Goal: Transaction & Acquisition: Subscribe to service/newsletter

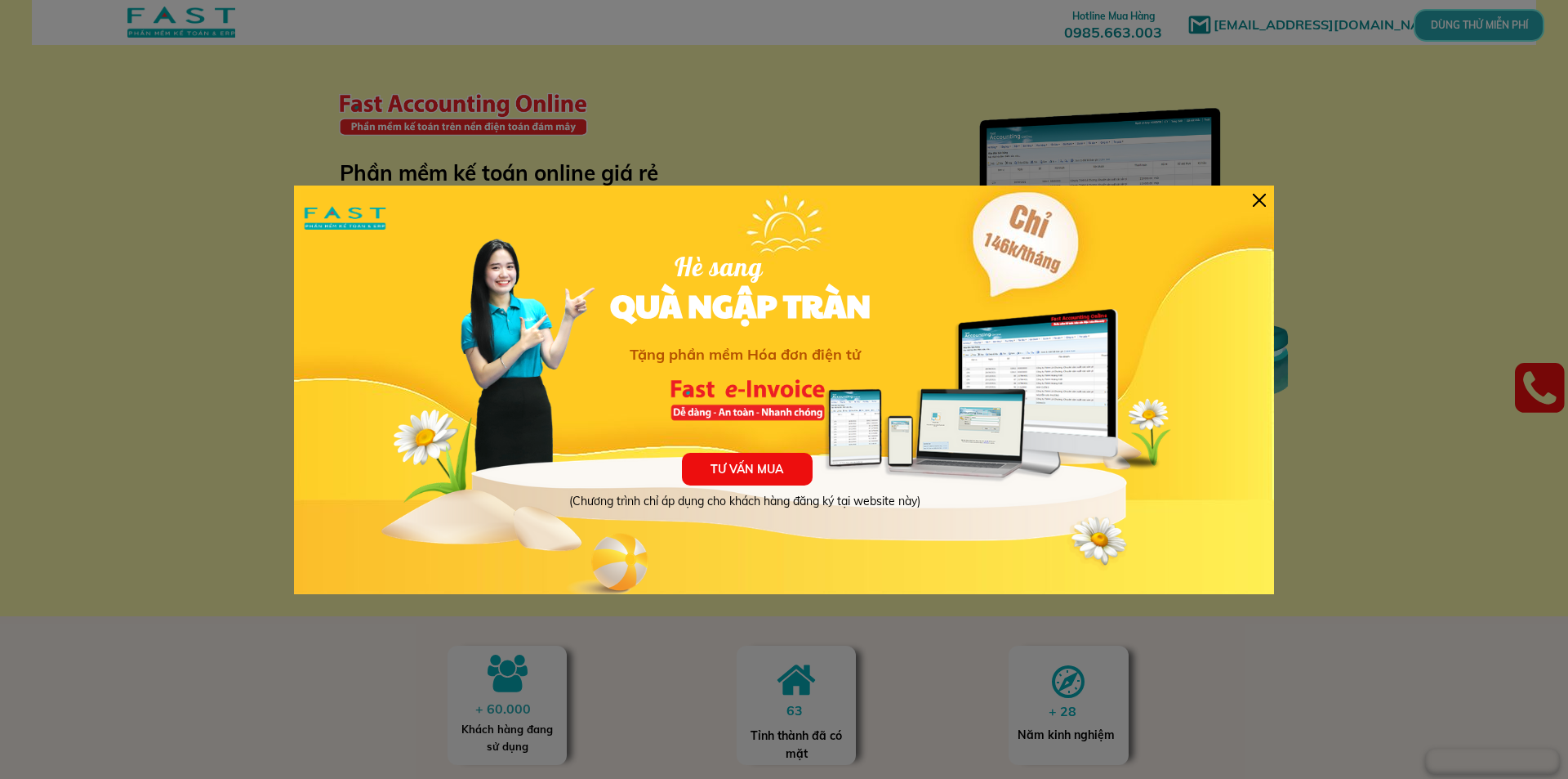
click at [1262, 209] on div "TƯ VẤN MUA (Chương trình chỉ áp dụng cho khách hàng đăng ký tại website này) Hè…" at bounding box center [783, 390] width 980 height 408
click at [1255, 205] on div at bounding box center [1259, 200] width 13 height 13
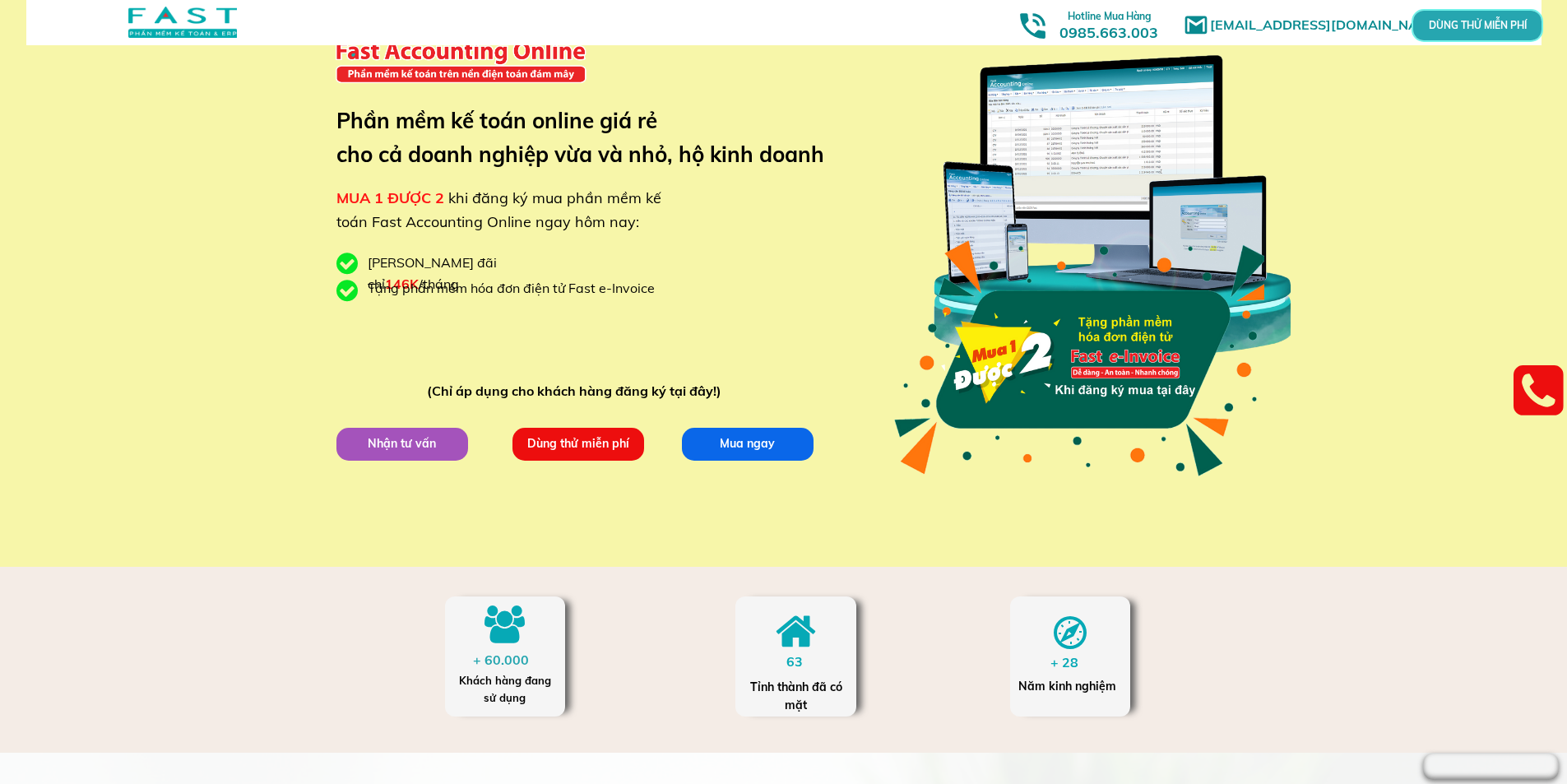
scroll to position [82, 0]
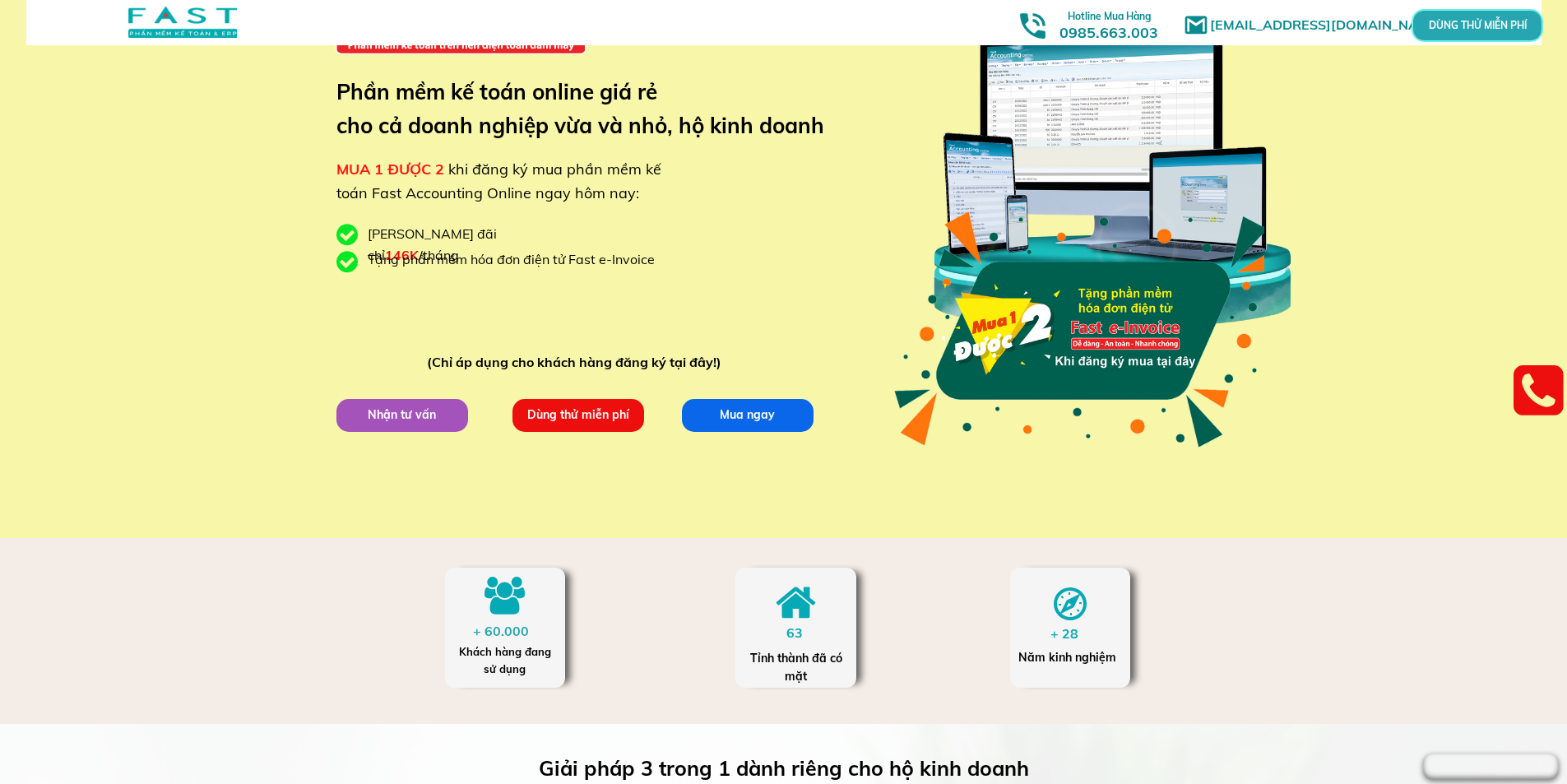
click at [601, 419] on p "Dùng thử miễn phí" at bounding box center [577, 415] width 134 height 34
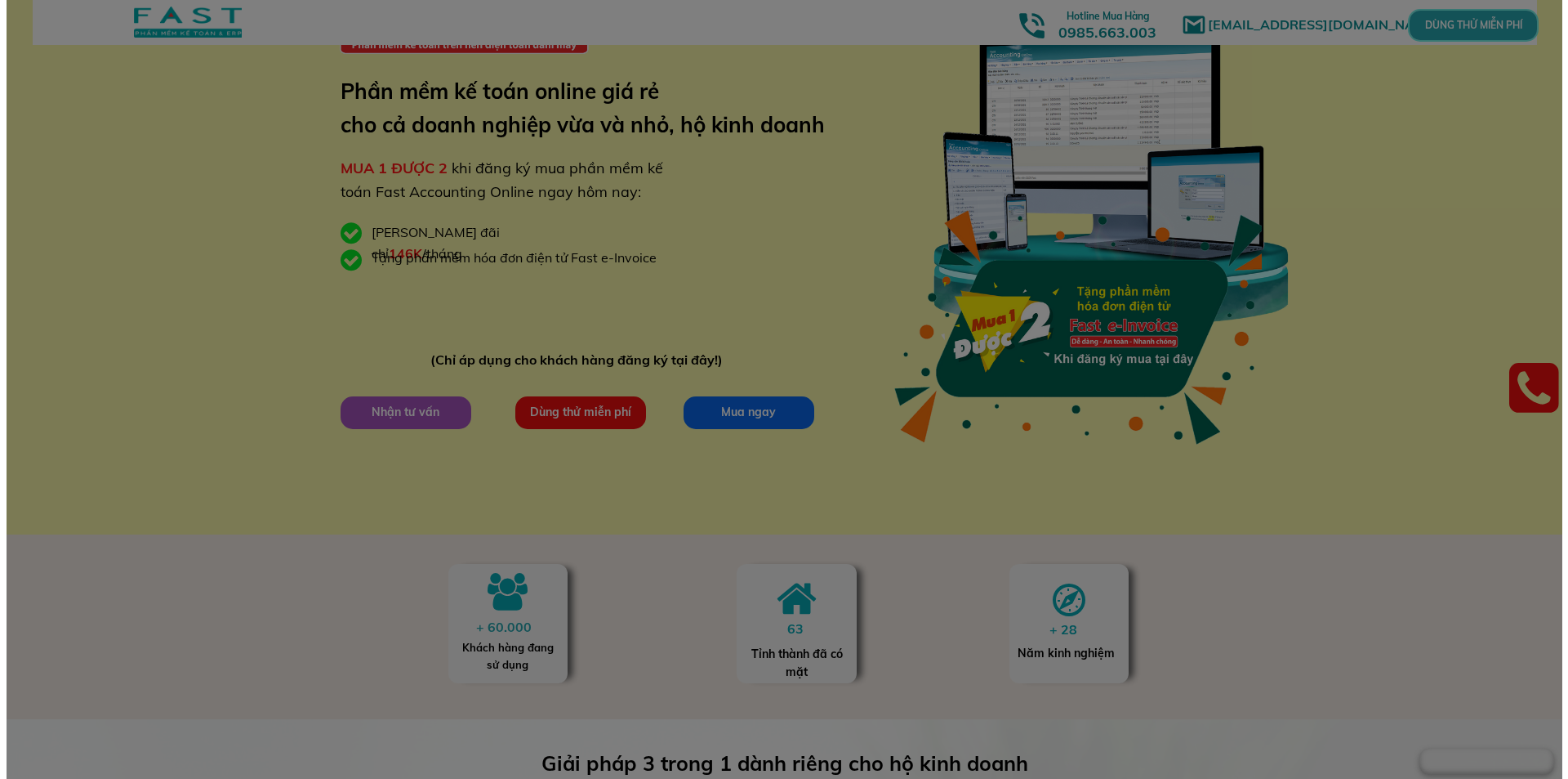
scroll to position [0, 0]
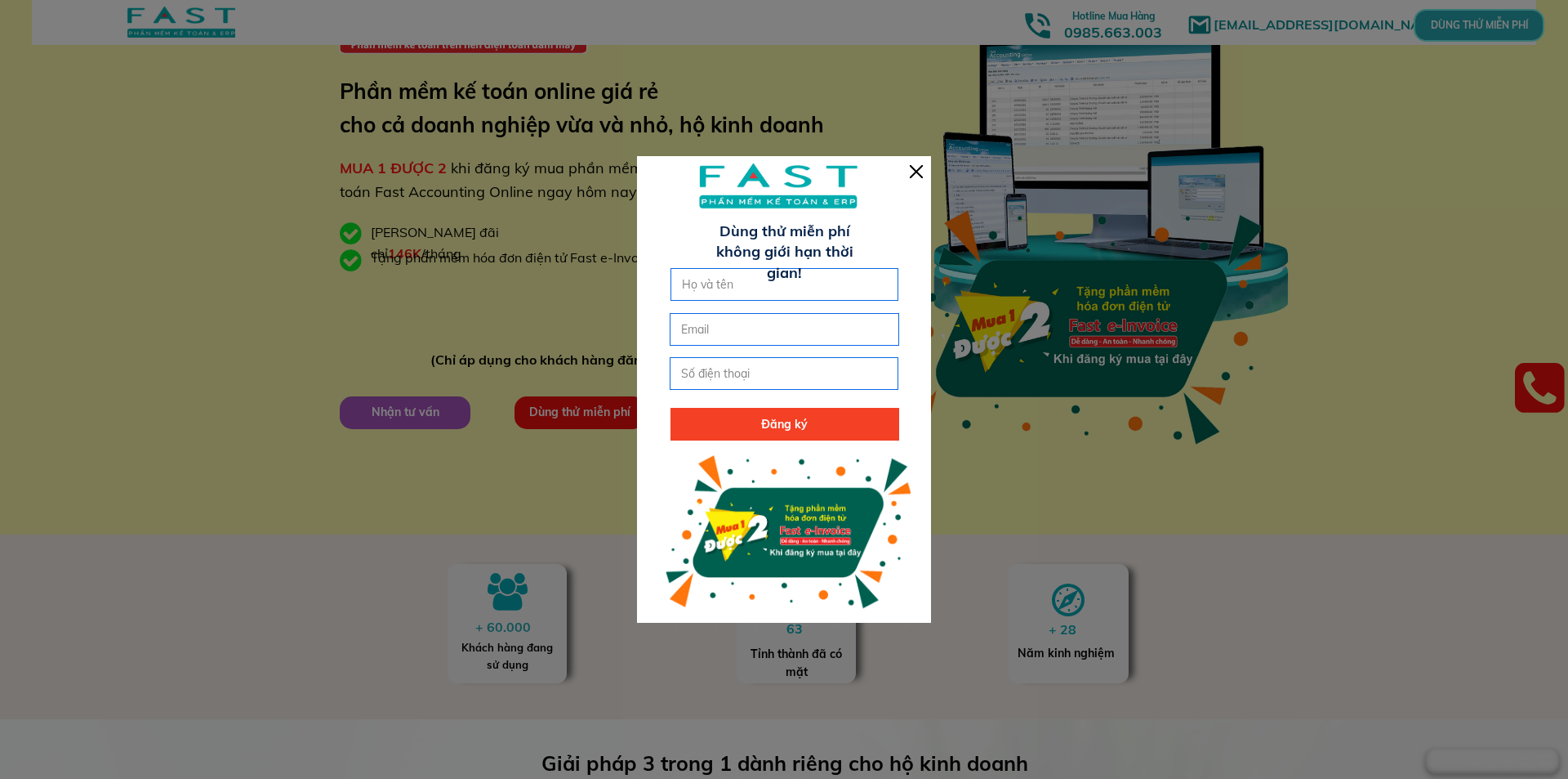
click at [763, 285] on input "text" at bounding box center [784, 284] width 214 height 31
type input "[PERSON_NAME]"
click at [788, 344] on input "email" at bounding box center [783, 329] width 214 height 31
paste input "[EMAIL_ADDRESS][DOMAIN_NAME]"
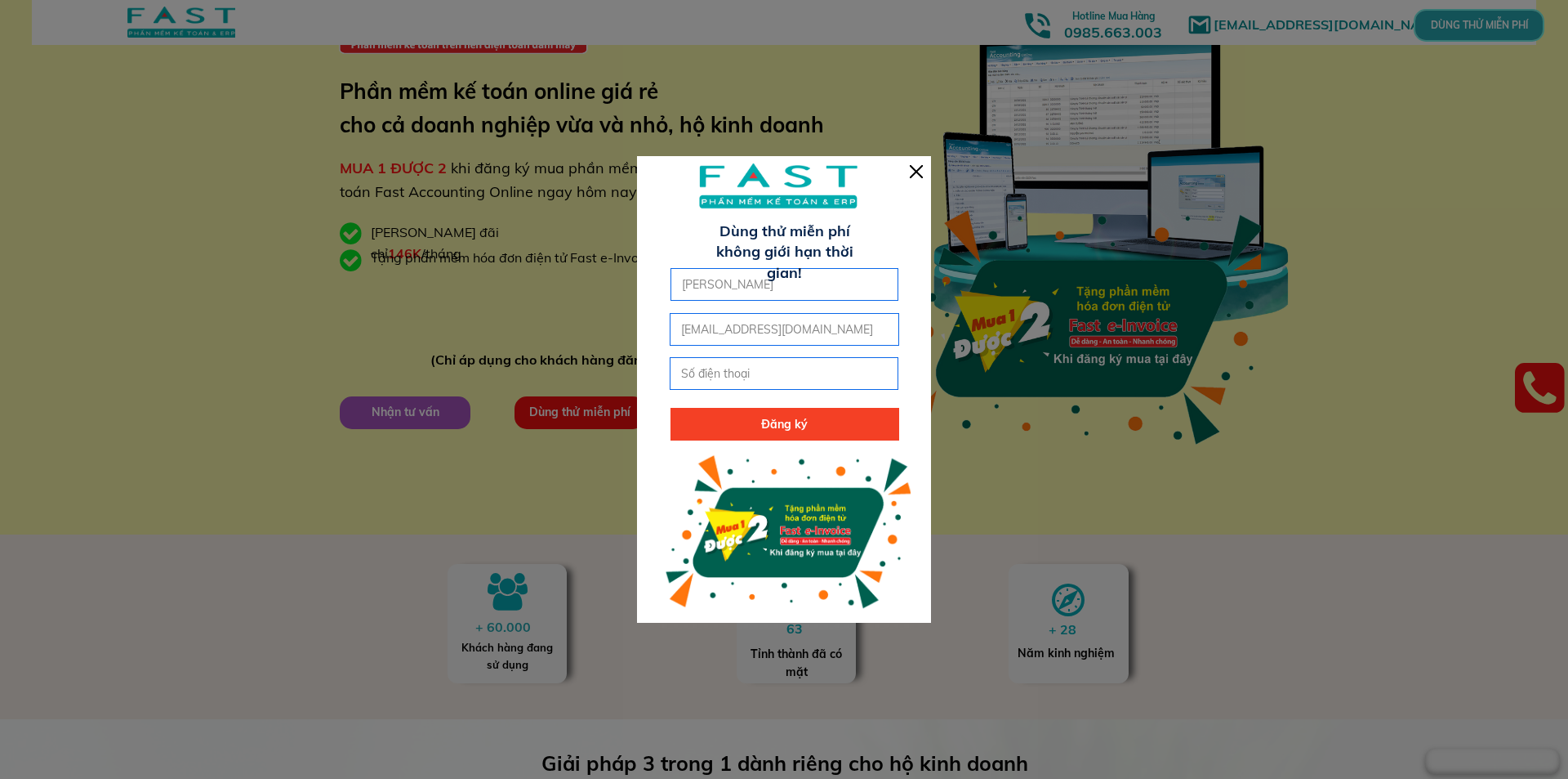
type input "[EMAIL_ADDRESS][DOMAIN_NAME]"
click at [745, 379] on input "tel" at bounding box center [783, 373] width 214 height 31
type input "0962304838"
click at [761, 432] on p "Đăng ký" at bounding box center [784, 424] width 229 height 33
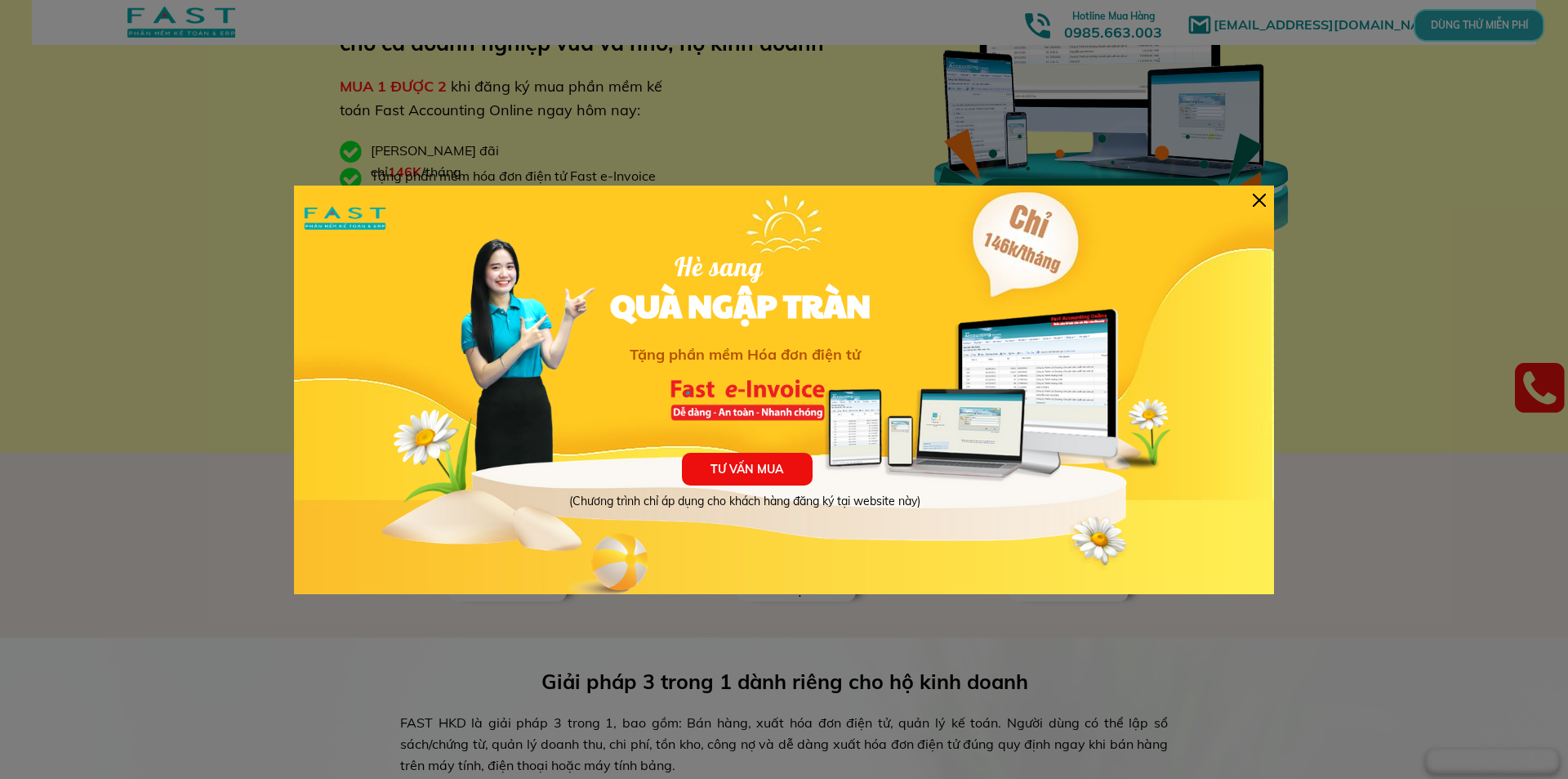
click at [1269, 192] on div "TƯ VẤN MUA (Chương trình chỉ áp dụng cho khách hàng đăng ký tại website này) Hè…" at bounding box center [783, 390] width 980 height 408
click at [1268, 192] on div "TƯ VẤN MUA (Chương trình chỉ áp dụng cho khách hàng đăng ký tại website này) Hè…" at bounding box center [783, 390] width 980 height 408
click at [1255, 201] on div at bounding box center [1259, 200] width 13 height 13
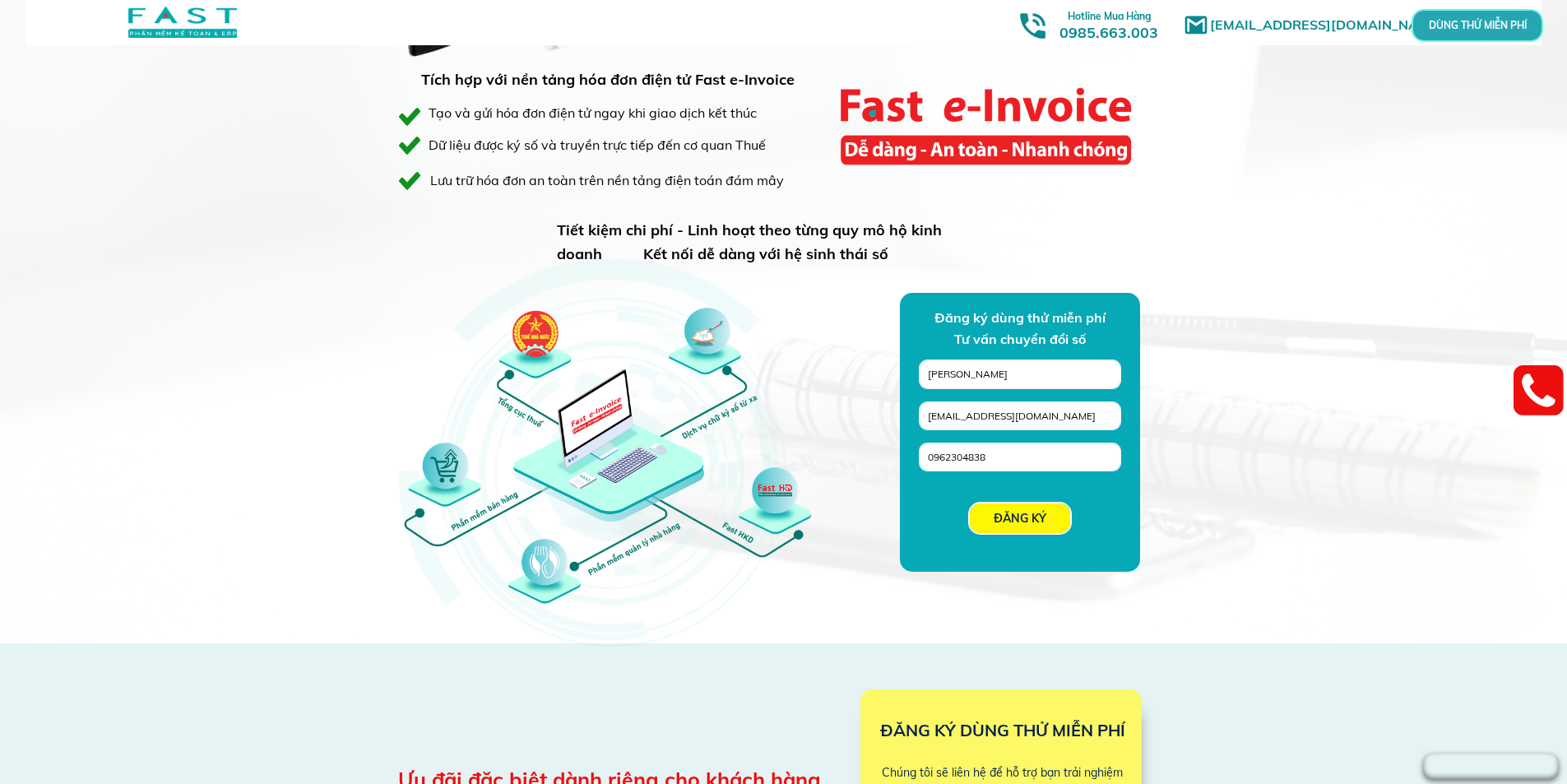
scroll to position [1233, 0]
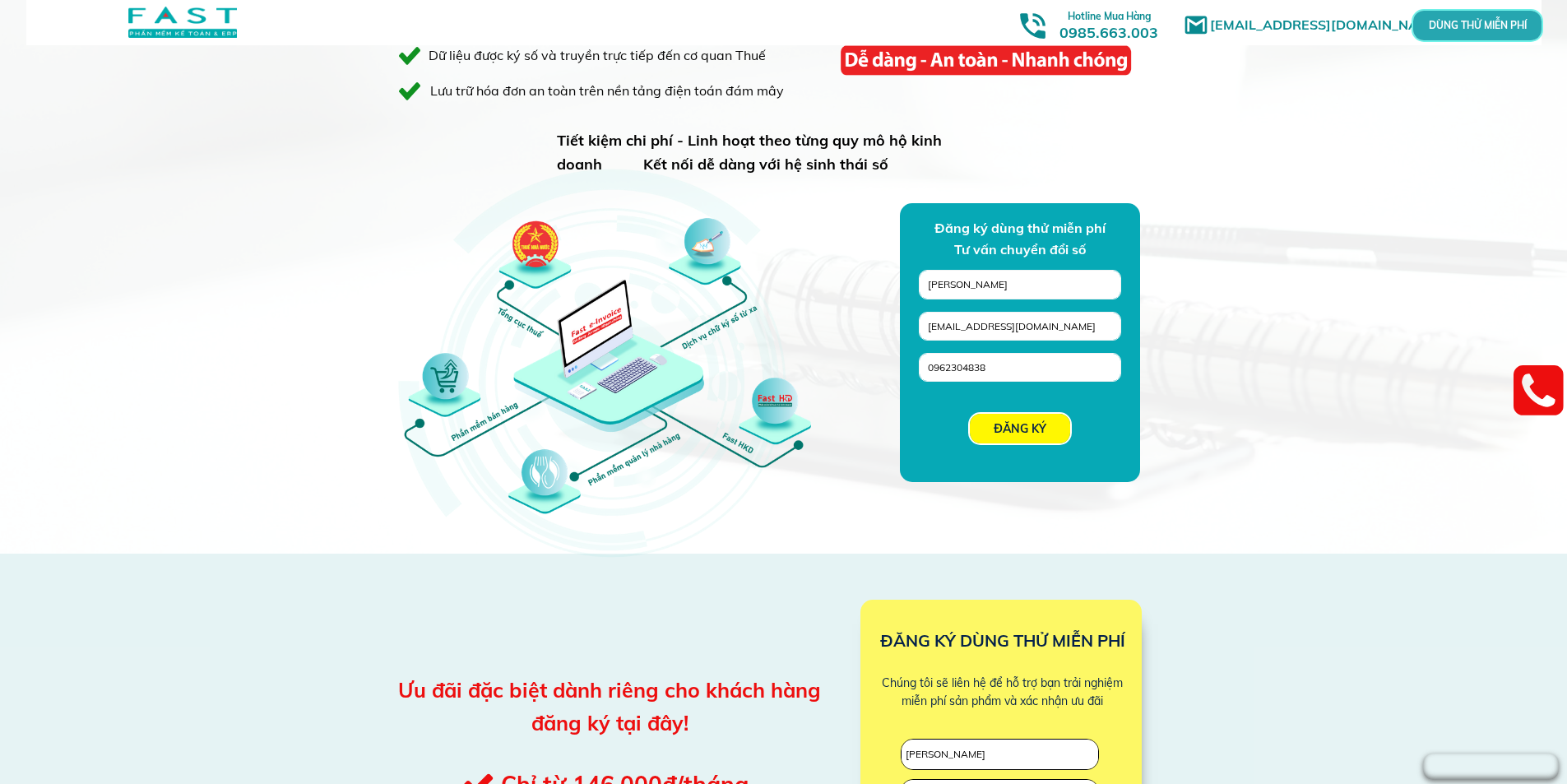
click at [1025, 420] on p "ĐĂNG KÝ" at bounding box center [1020, 428] width 100 height 30
